Goal: Information Seeking & Learning: Learn about a topic

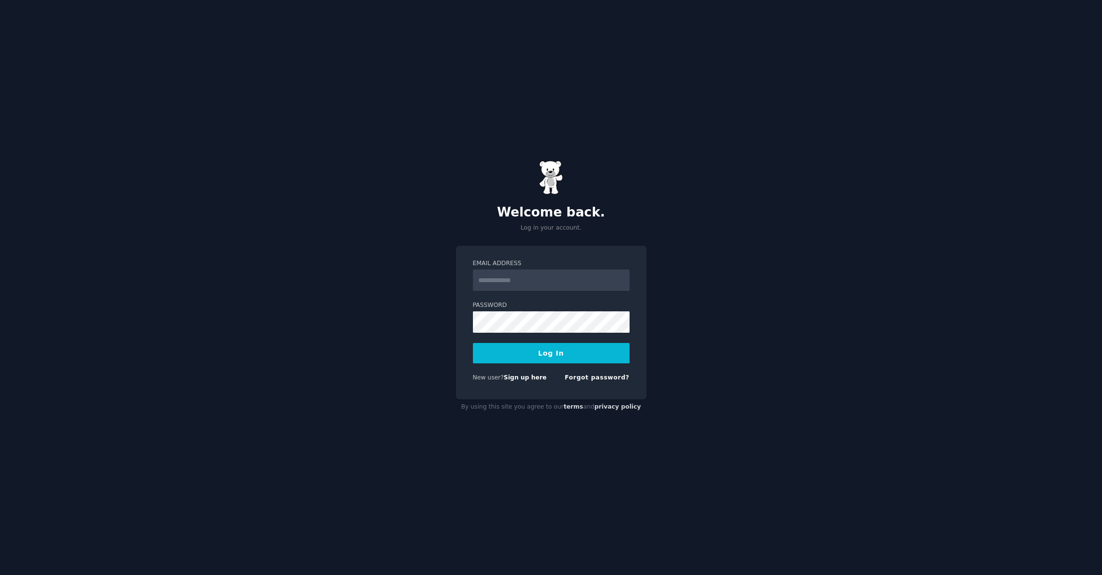
type input "**********"
click at [576, 355] on button "Log In" at bounding box center [551, 353] width 157 height 20
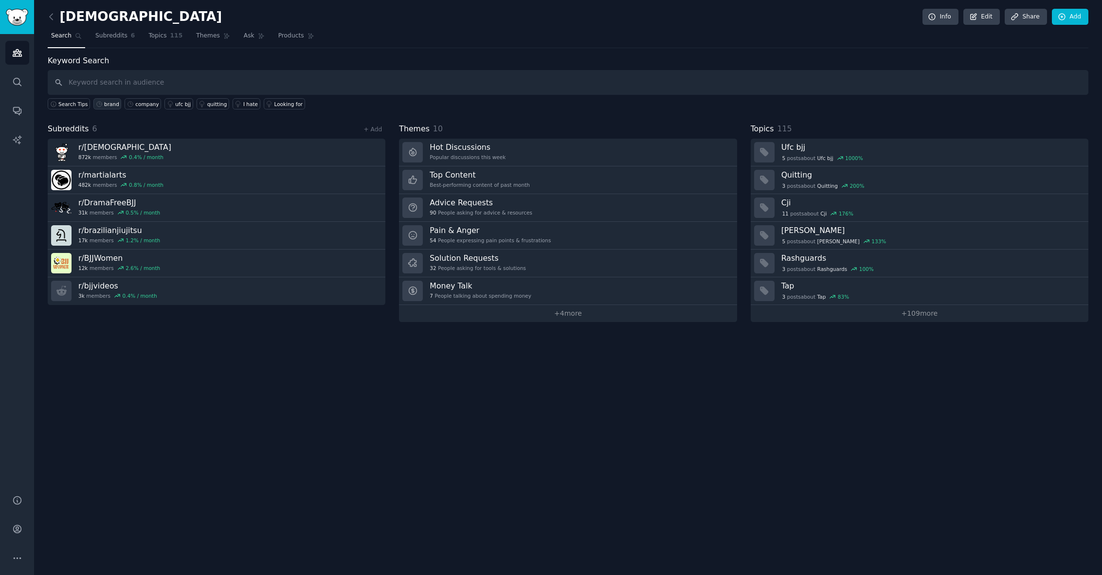
click at [111, 106] on div "brand" at bounding box center [111, 104] width 15 height 7
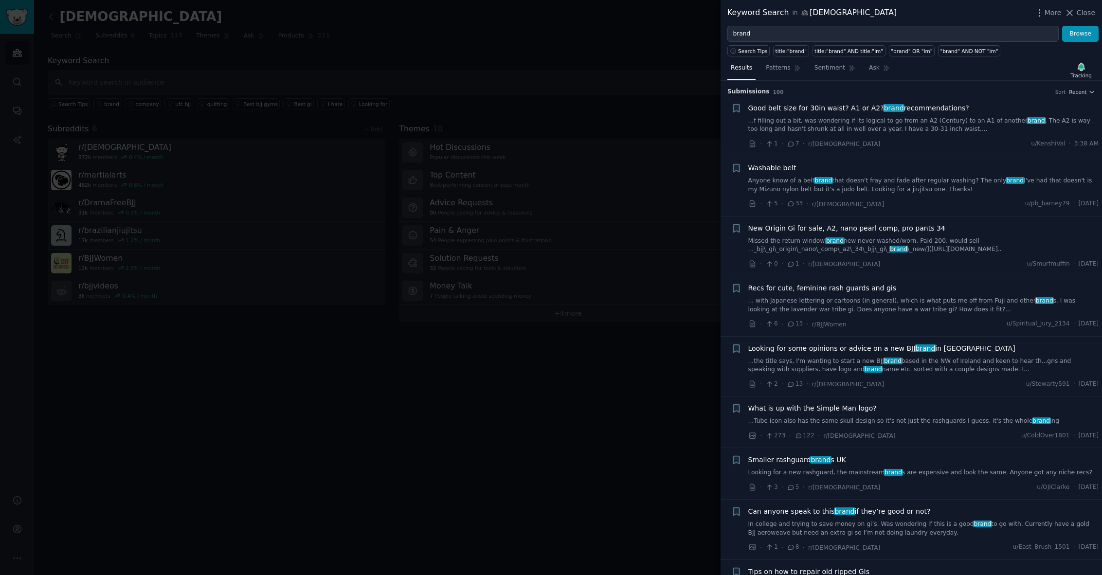
click at [911, 188] on link "Anyone know of a belt brand that doesn't fray and fade after regular washing? T…" at bounding box center [923, 185] width 351 height 17
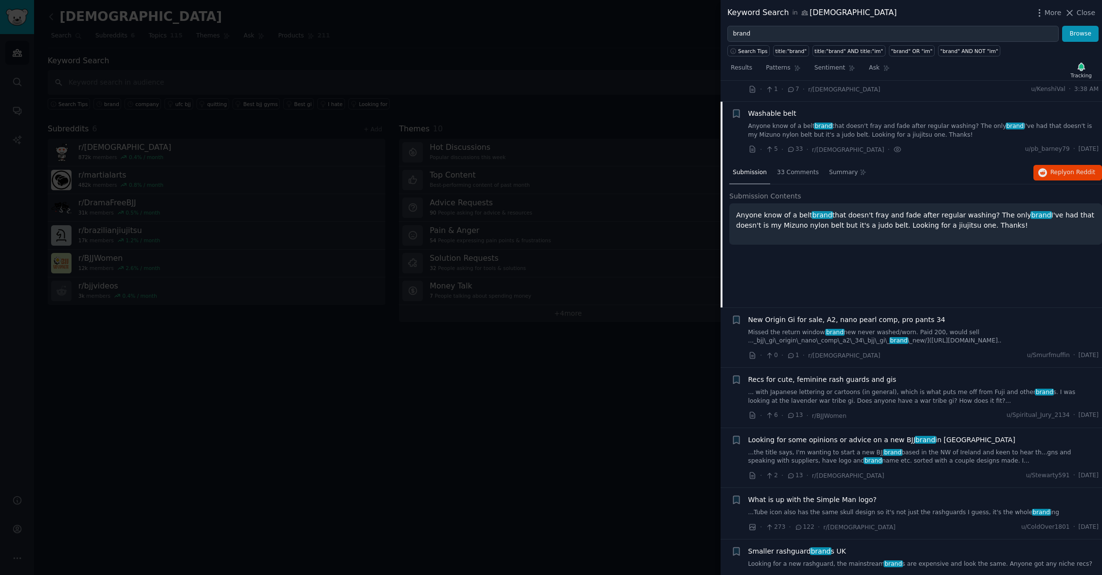
scroll to position [75, 0]
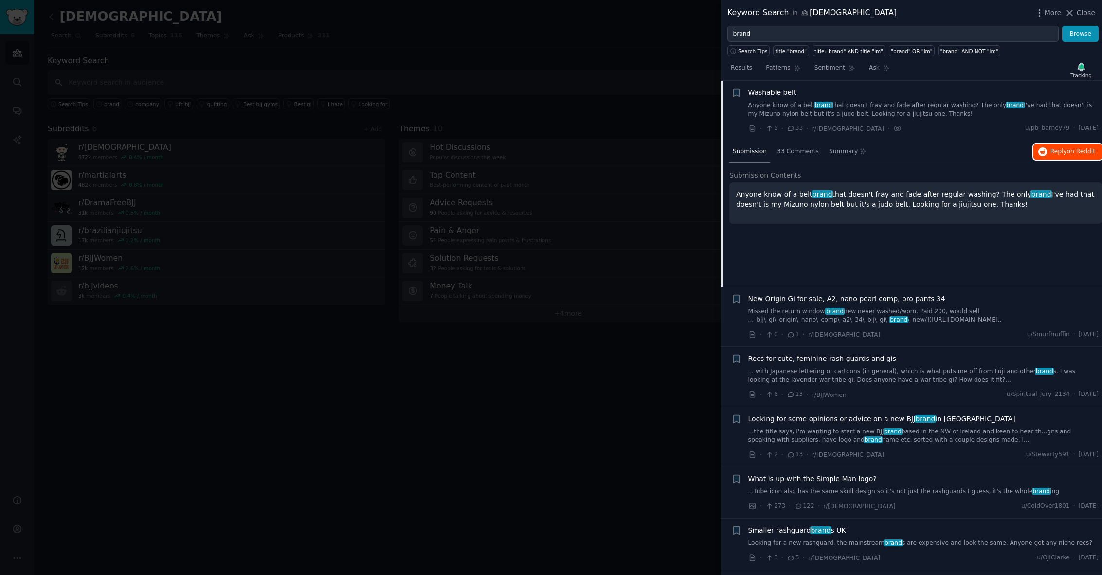
click at [1052, 156] on button "Reply on Reddit" at bounding box center [1067, 152] width 69 height 16
click at [863, 311] on link "Missed the return window. brand new never washed/worn. Paid 200, would sell ...…" at bounding box center [923, 315] width 351 height 17
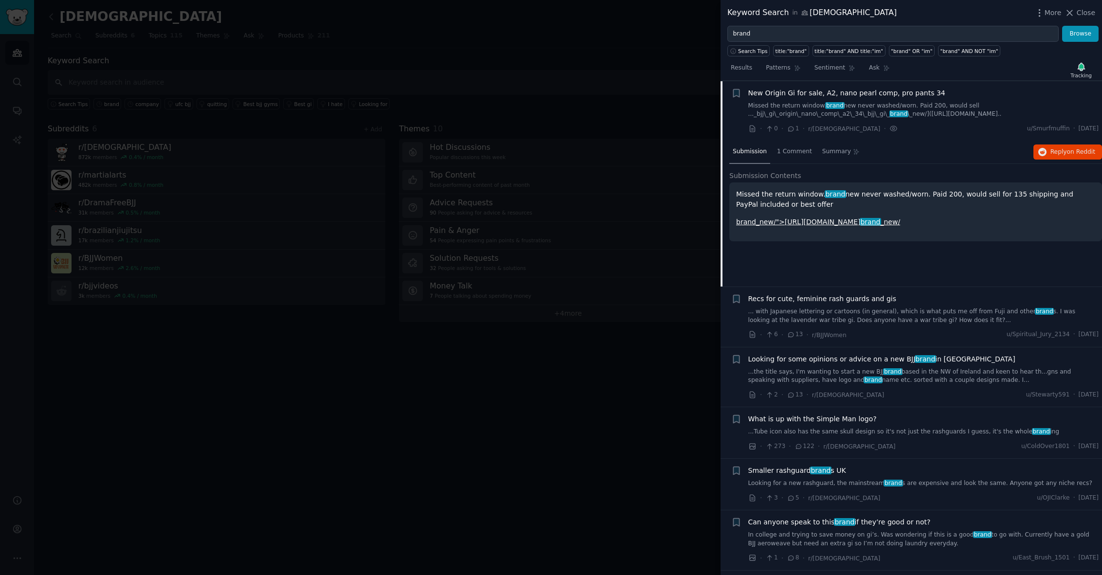
scroll to position [136, 0]
click at [860, 377] on link "...the title says, I'm wanting to start a new BJJ brand based in the NW of Irel…" at bounding box center [923, 375] width 351 height 17
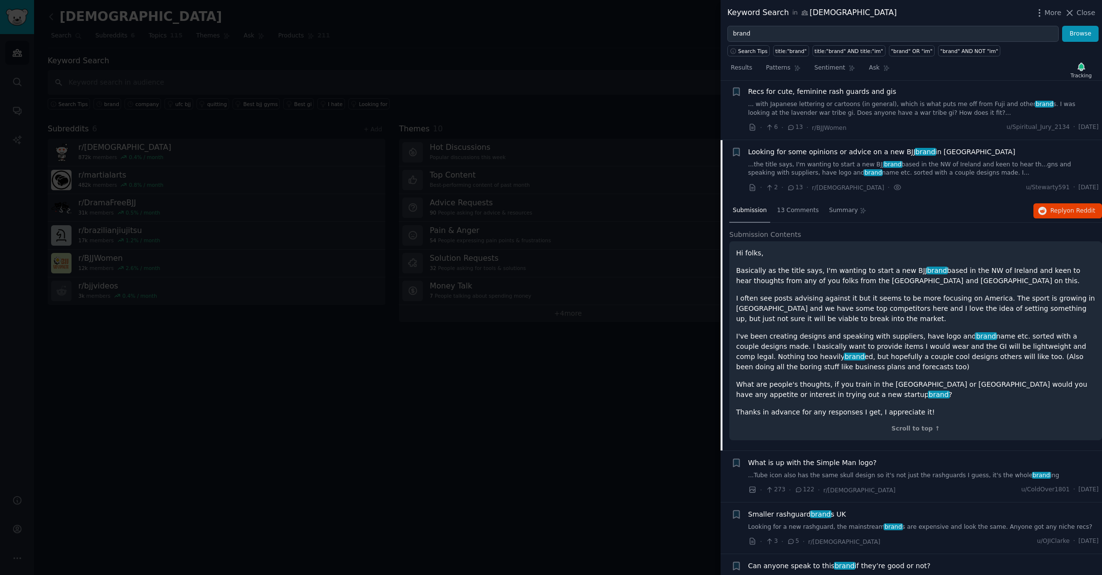
scroll to position [255, 0]
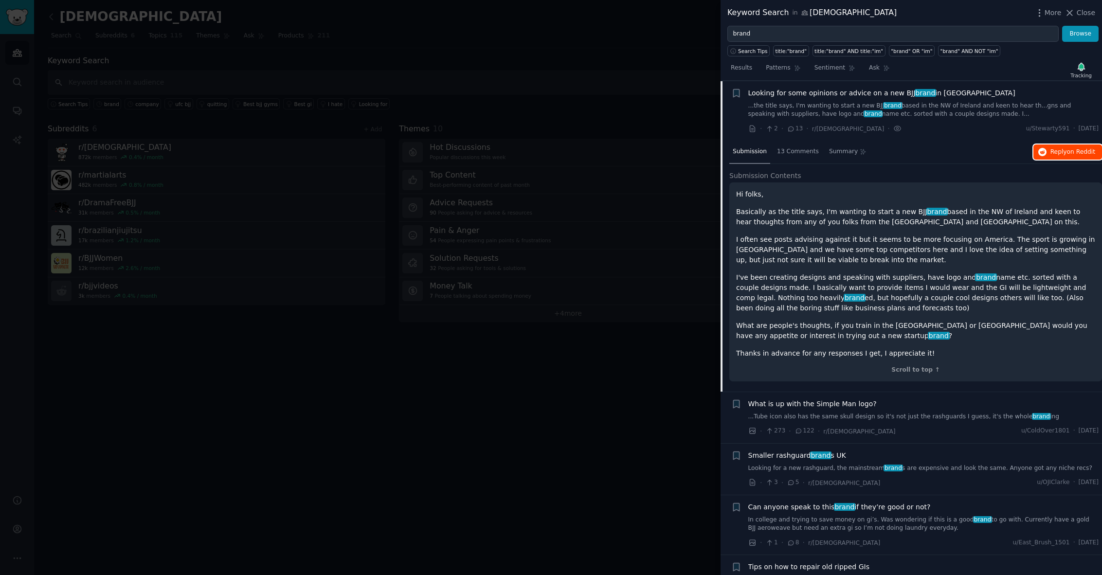
click at [1059, 156] on button "Reply on Reddit" at bounding box center [1067, 152] width 69 height 16
